Goal: Task Accomplishment & Management: Manage account settings

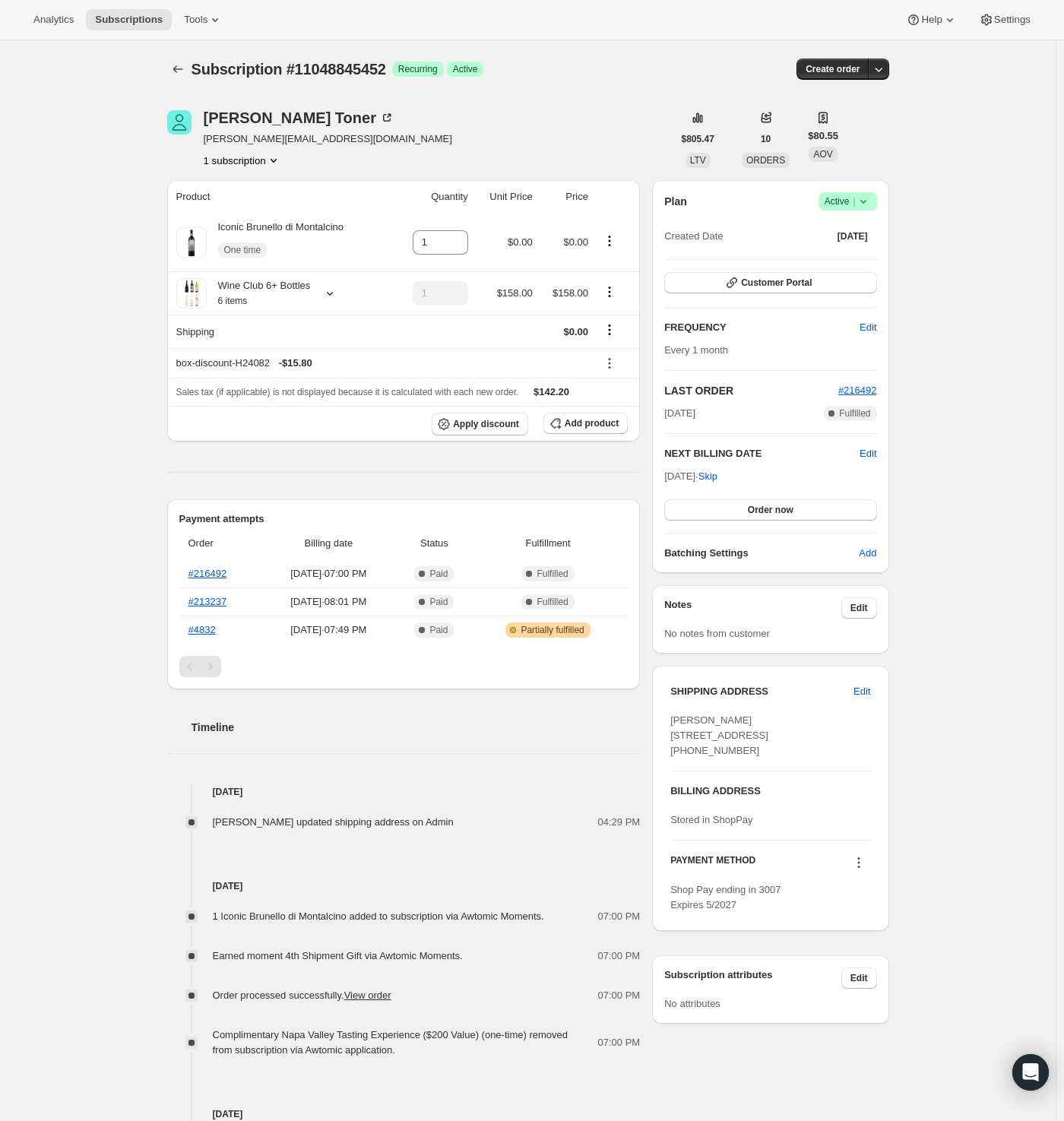
click at [575, 95] on div "Subscription #11048845452. This page is ready Subscription #11048845452 Success…" at bounding box center [528, 68] width 722 height 58
click at [177, 68] on icon "Subscriptions" at bounding box center [178, 69] width 16 height 16
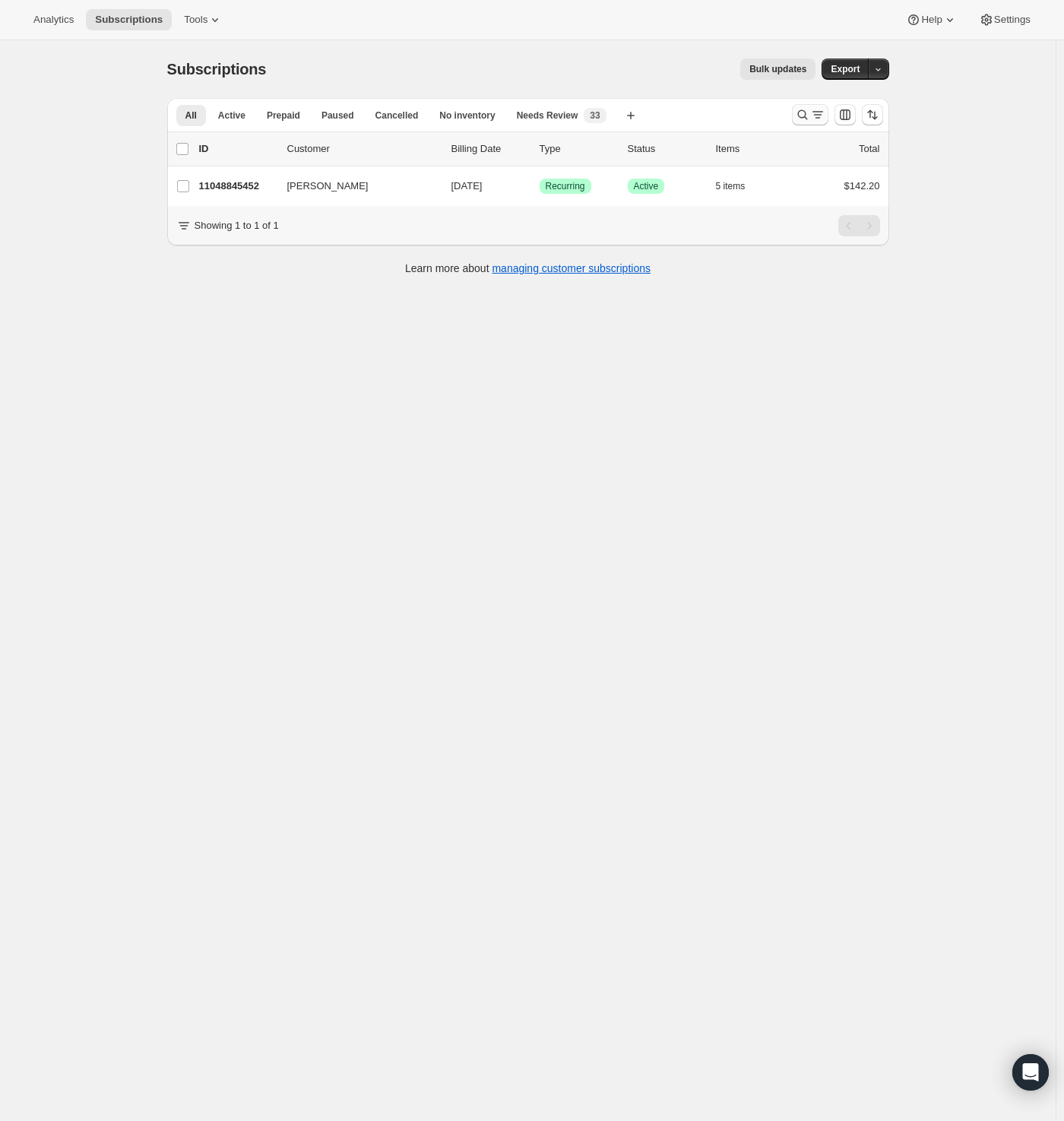
click at [814, 113] on icon "Search and filter results" at bounding box center [818, 115] width 16 height 16
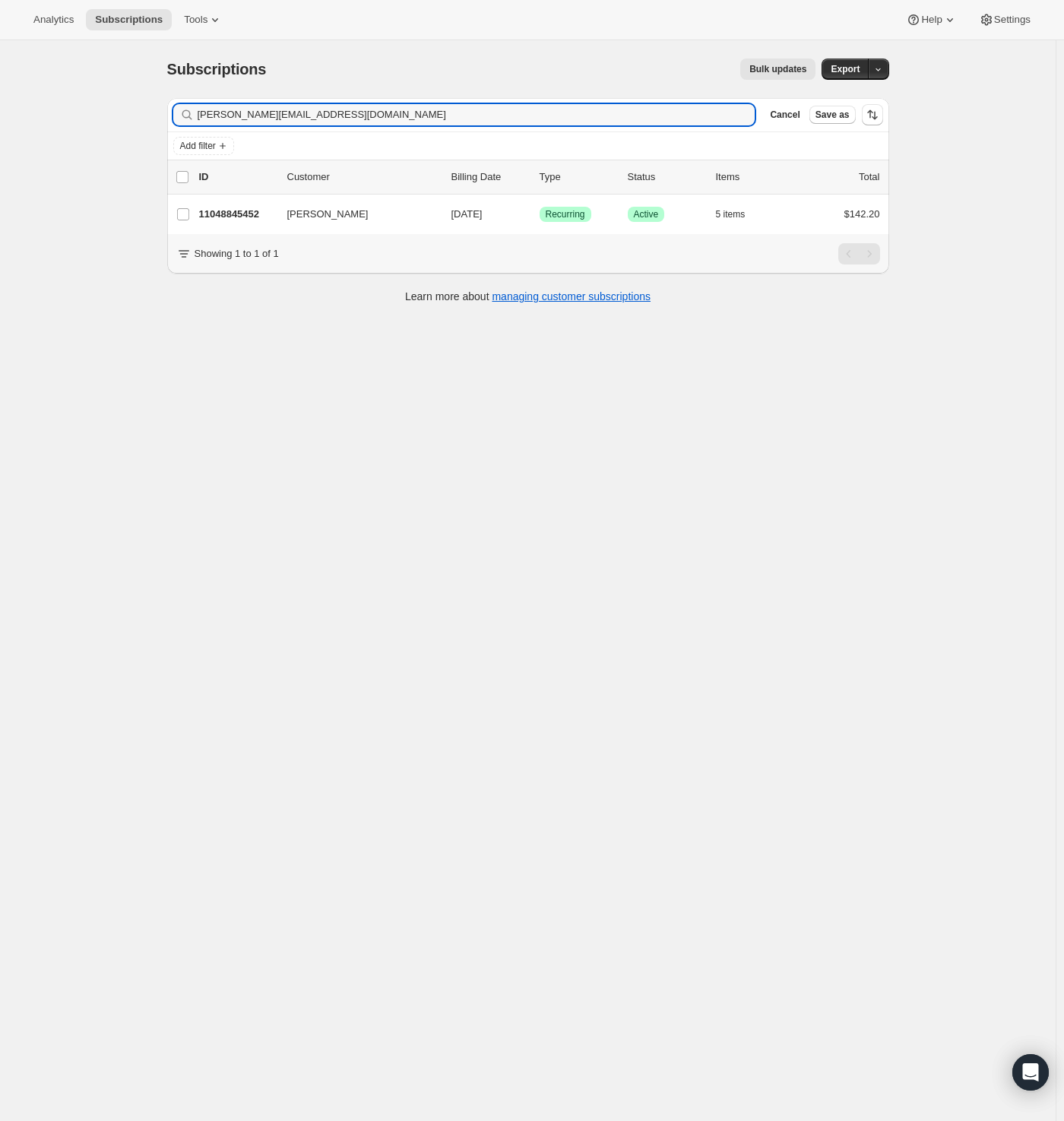
drag, startPoint x: 70, startPoint y: 124, endPoint x: 35, endPoint y: 128, distance: 35.2
click at [35, 128] on div "Subscriptions. This page is ready Subscriptions Bulk updates More actions Bulk …" at bounding box center [528, 600] width 1055 height 1121
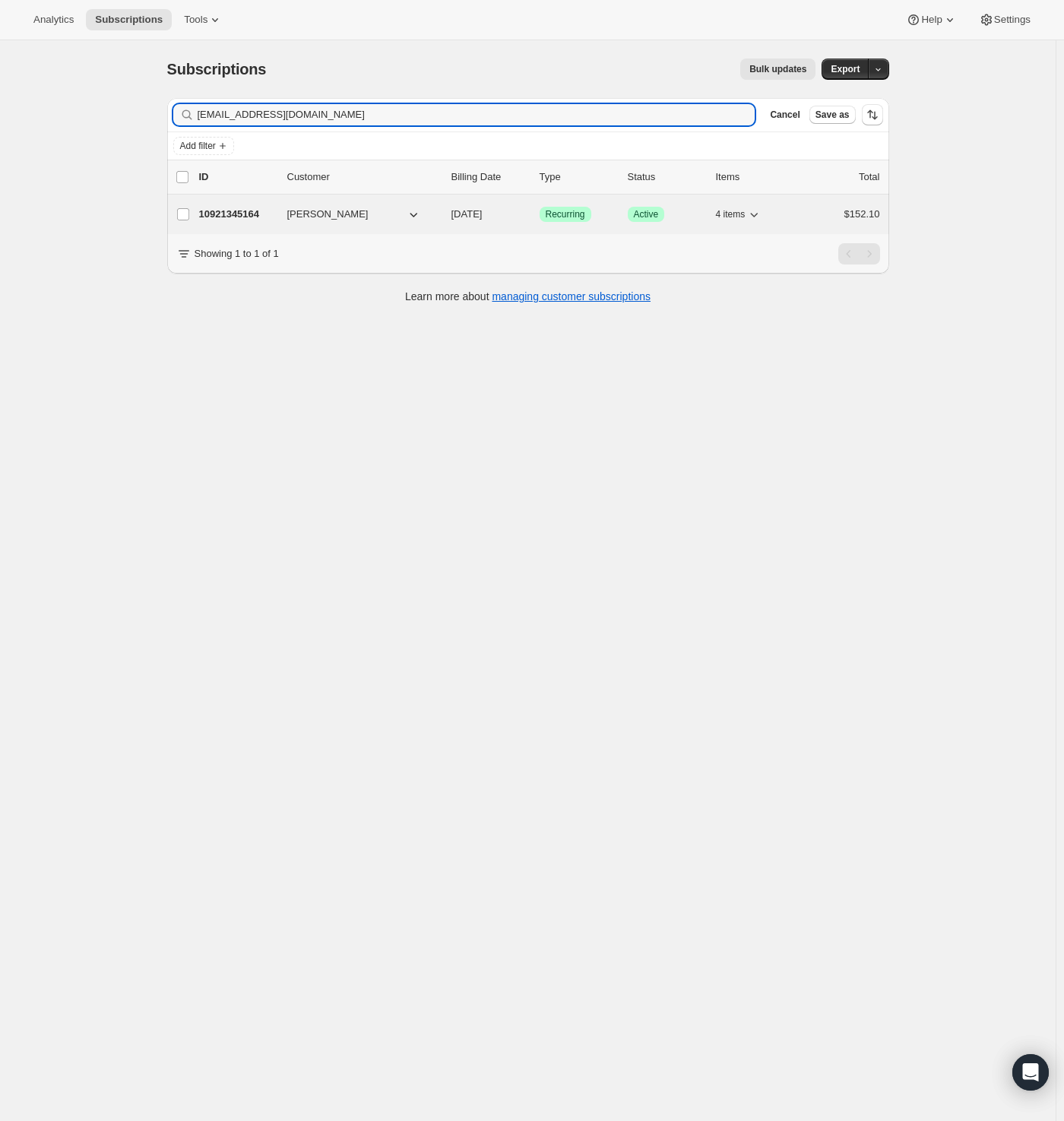
type input "[EMAIL_ADDRESS][DOMAIN_NAME]"
click at [249, 211] on p "10921345164" at bounding box center [237, 215] width 76 height 16
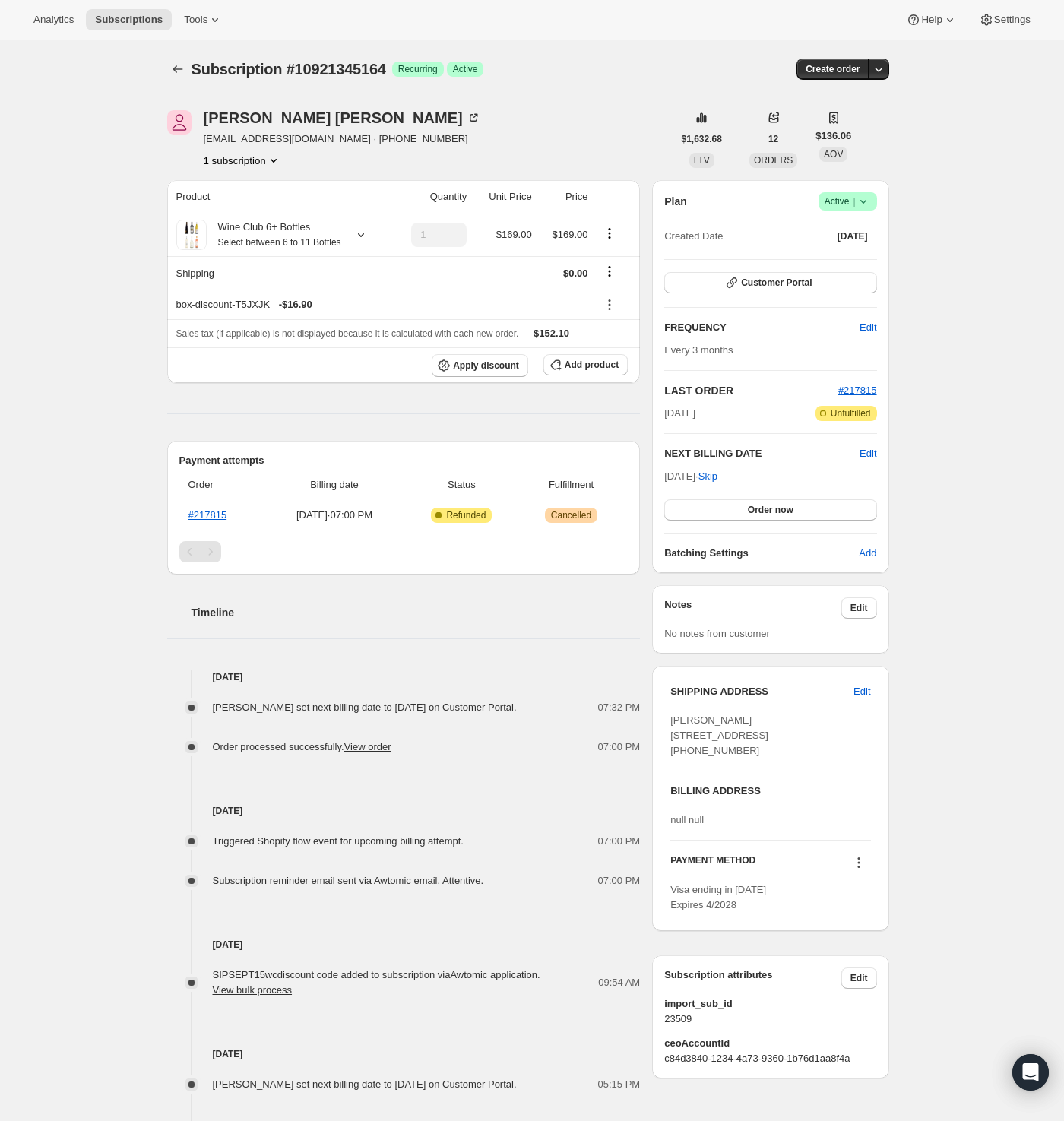
click at [876, 205] on span "Success Active |" at bounding box center [848, 201] width 59 height 18
click at [845, 254] on span "Cancel subscription" at bounding box center [845, 256] width 86 height 11
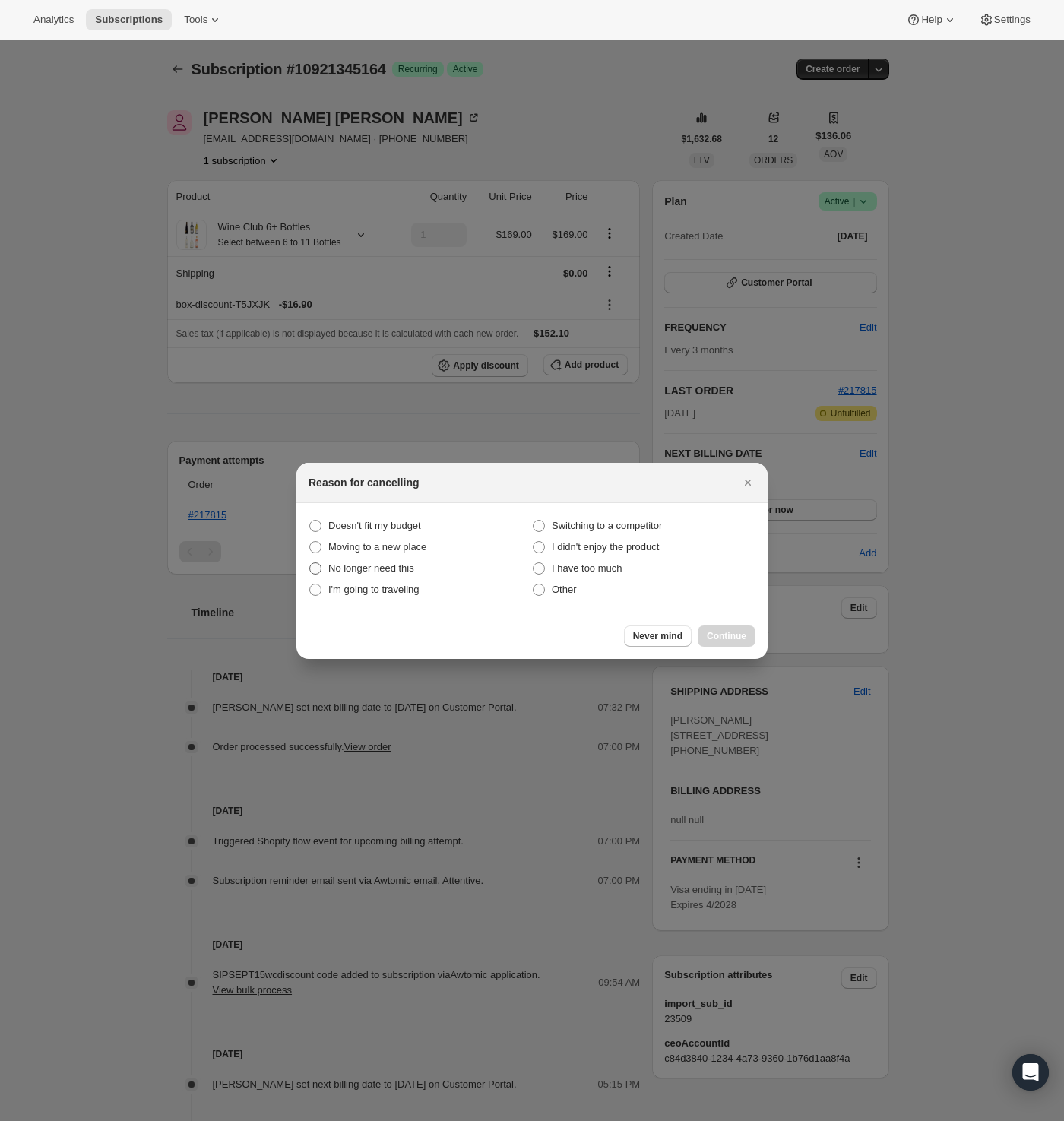
click at [401, 563] on span "No longer need this" at bounding box center [371, 567] width 86 height 11
click at [310, 563] on this "No longer need this" at bounding box center [309, 562] width 1 height 1
radio this "true"
click at [737, 638] on span "Continue" at bounding box center [727, 636] width 40 height 12
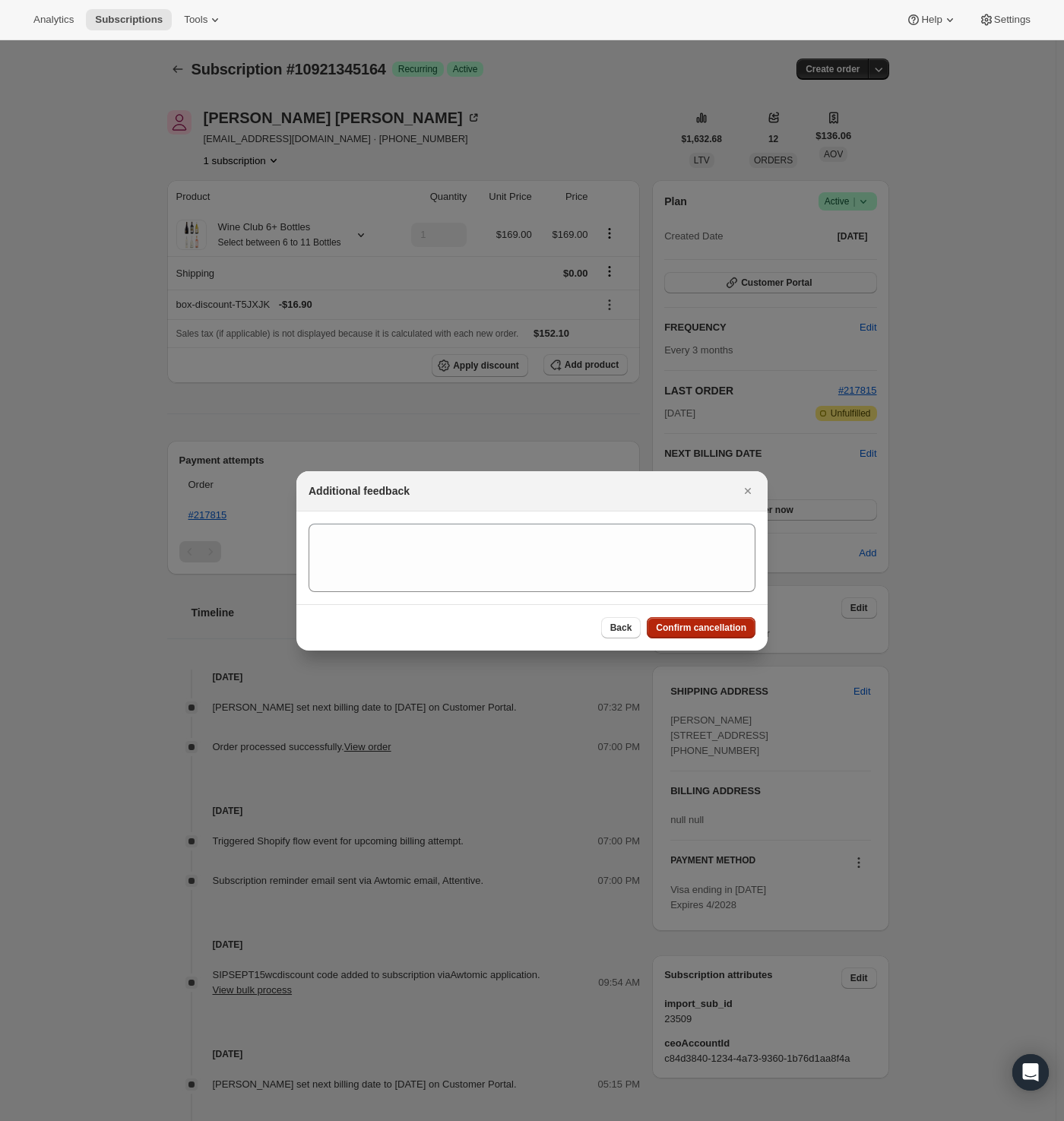
click at [714, 628] on span "Confirm cancellation" at bounding box center [701, 628] width 90 height 12
